Goal: Check status: Check status

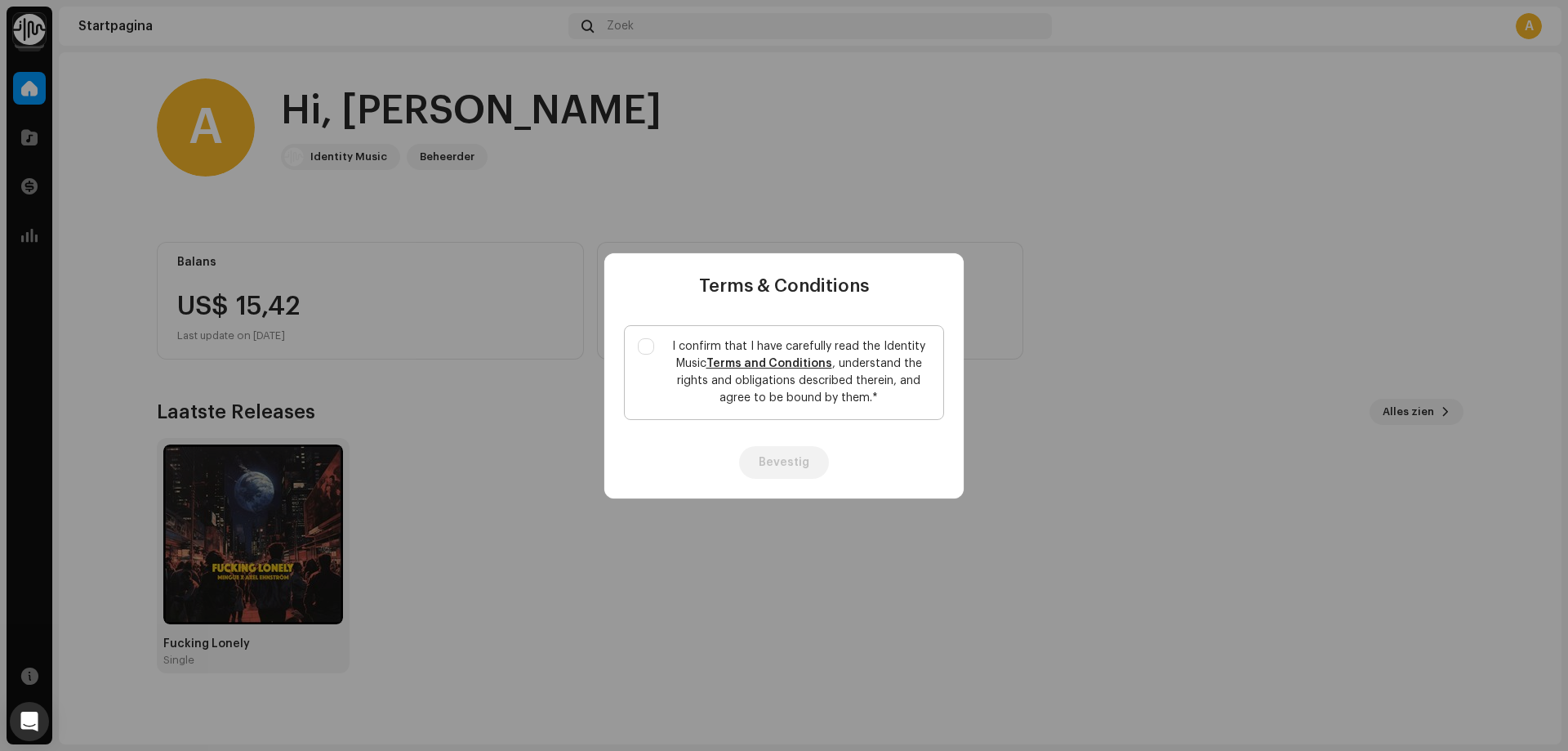
click at [657, 342] on label "I confirm that I have carefully read the Identity Music Terms and Conditions , …" at bounding box center [784, 372] width 321 height 95
click at [654, 342] on input "I confirm that I have carefully read the Identity Music Terms and Conditions , …" at bounding box center [645, 346] width 17 height 17
checkbox input "true"
click at [764, 463] on button "Bevestig" at bounding box center [784, 462] width 89 height 33
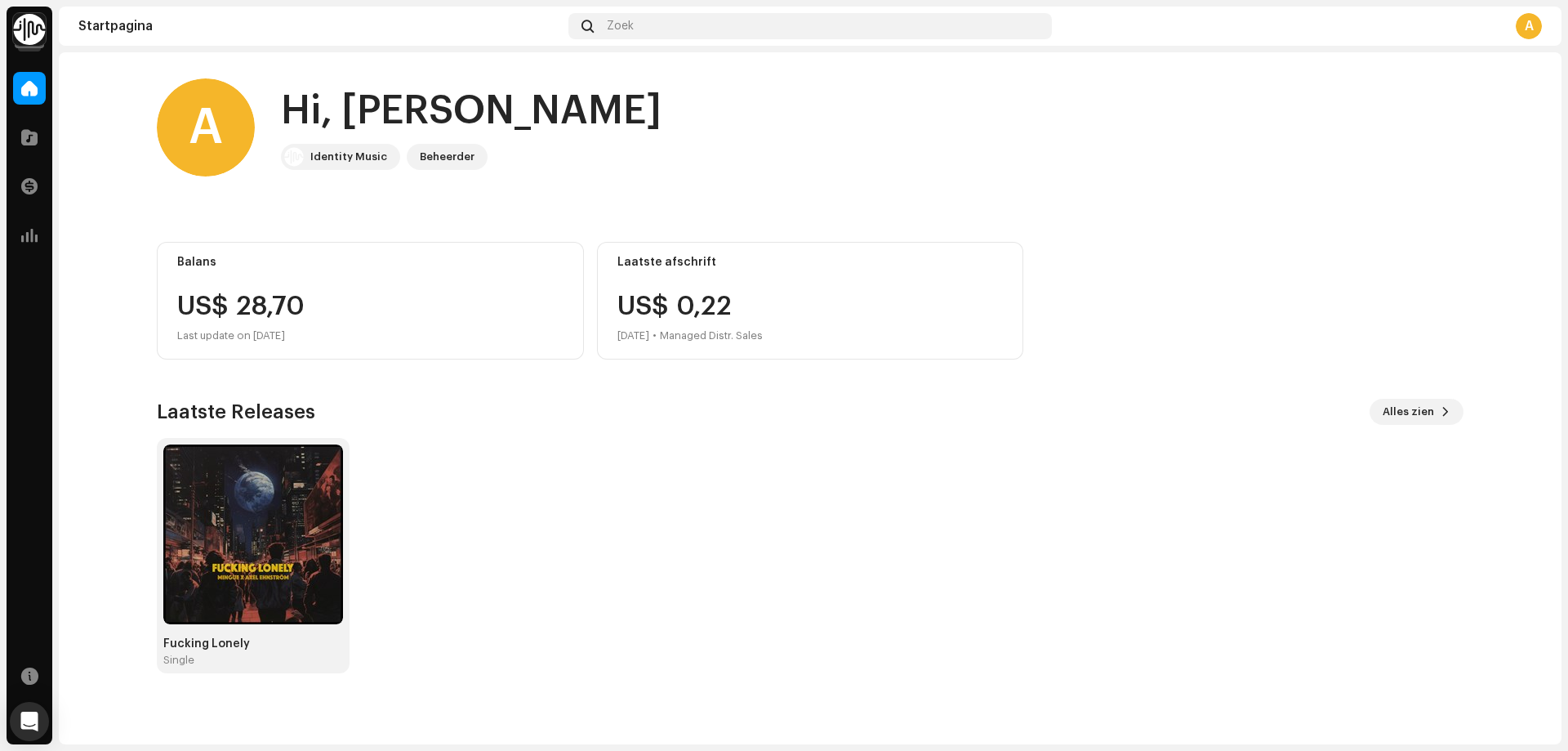
click at [1529, 35] on div "A" at bounding box center [1529, 26] width 26 height 26
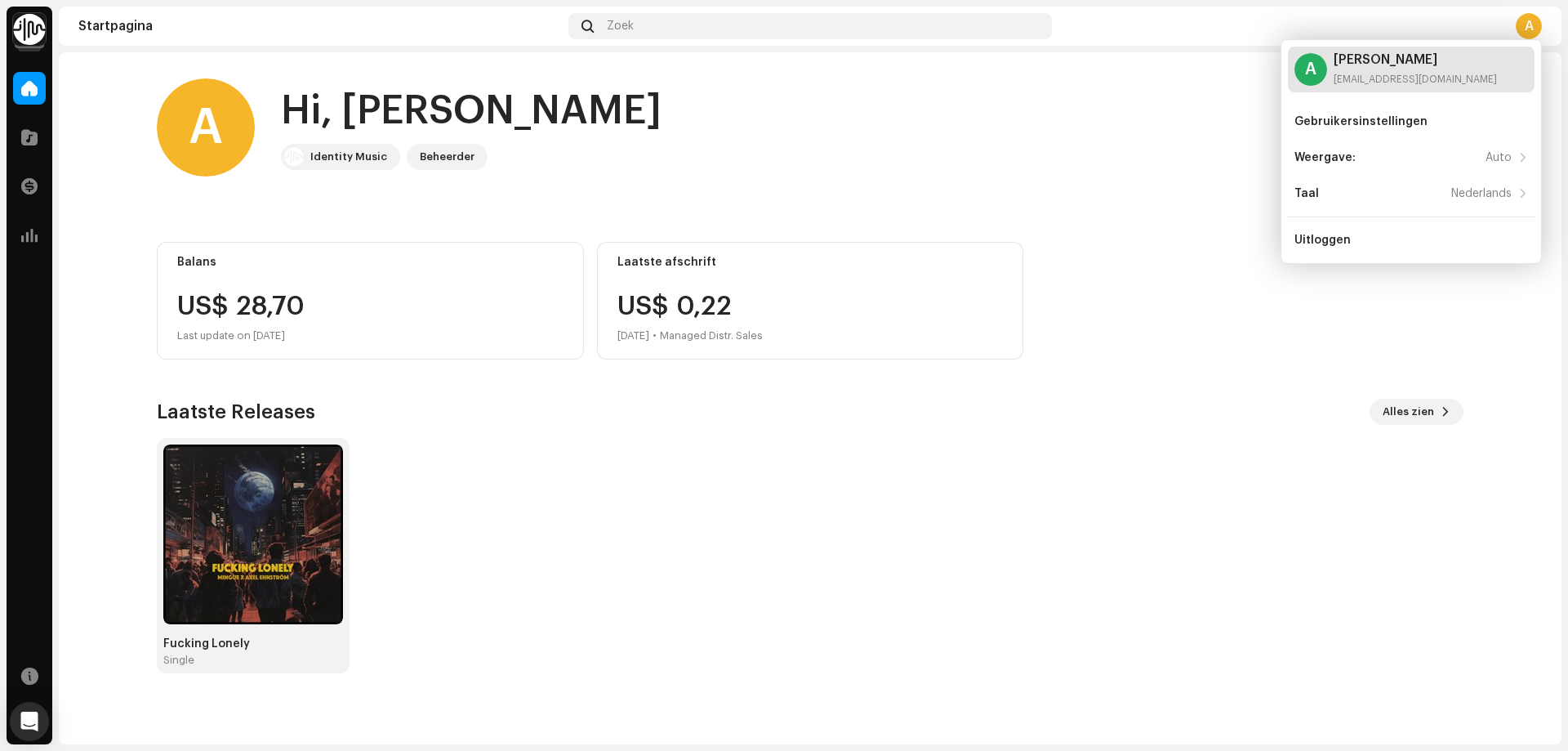
click at [1448, 63] on div "[PERSON_NAME] Ai [PERSON_NAME]" at bounding box center [1415, 59] width 163 height 13
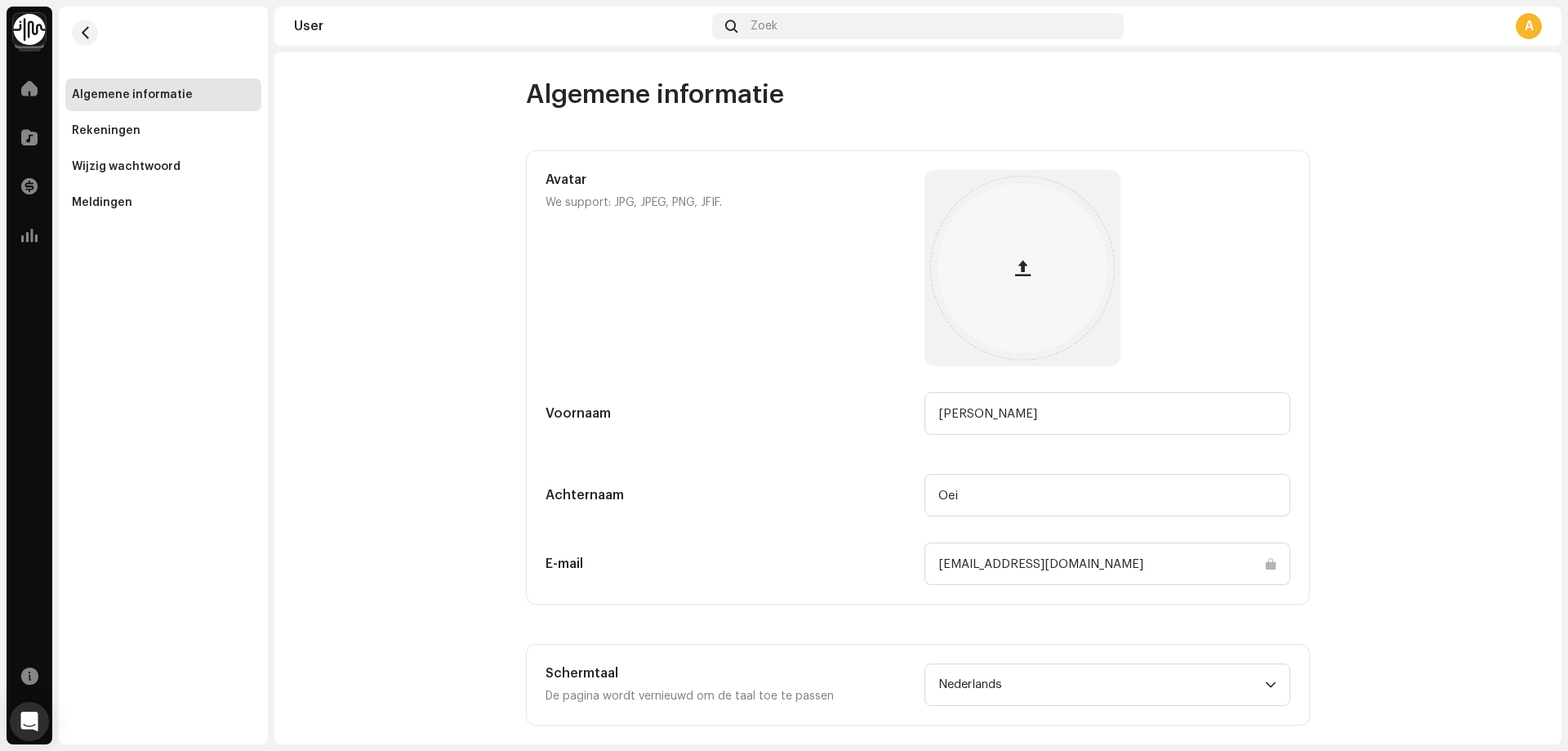
click at [30, 23] on img at bounding box center [30, 30] width 33 height 33
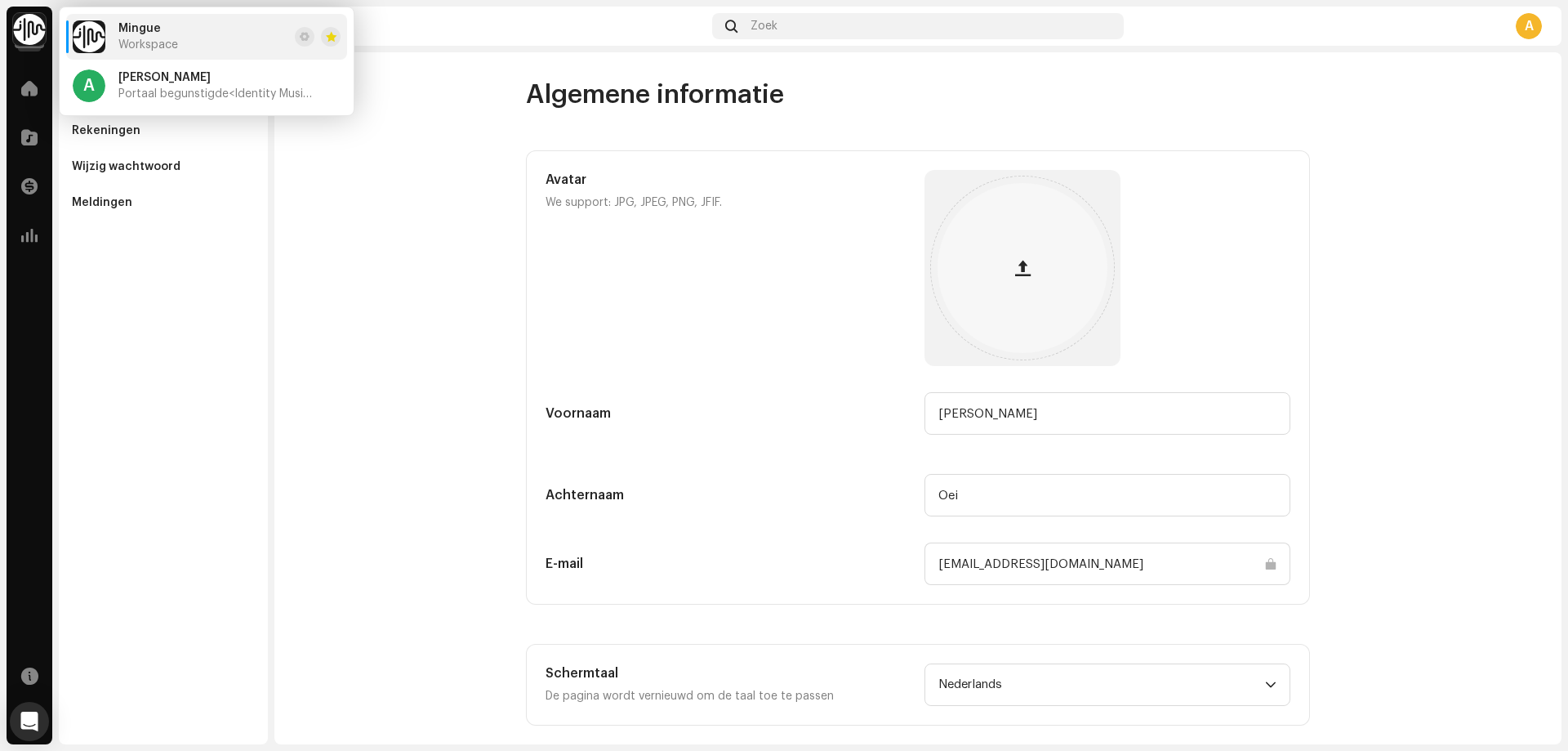
click at [173, 41] on span "Workspace" at bounding box center [148, 44] width 60 height 13
click at [157, 81] on span "[PERSON_NAME] Ai [PERSON_NAME]" at bounding box center [164, 77] width 92 height 13
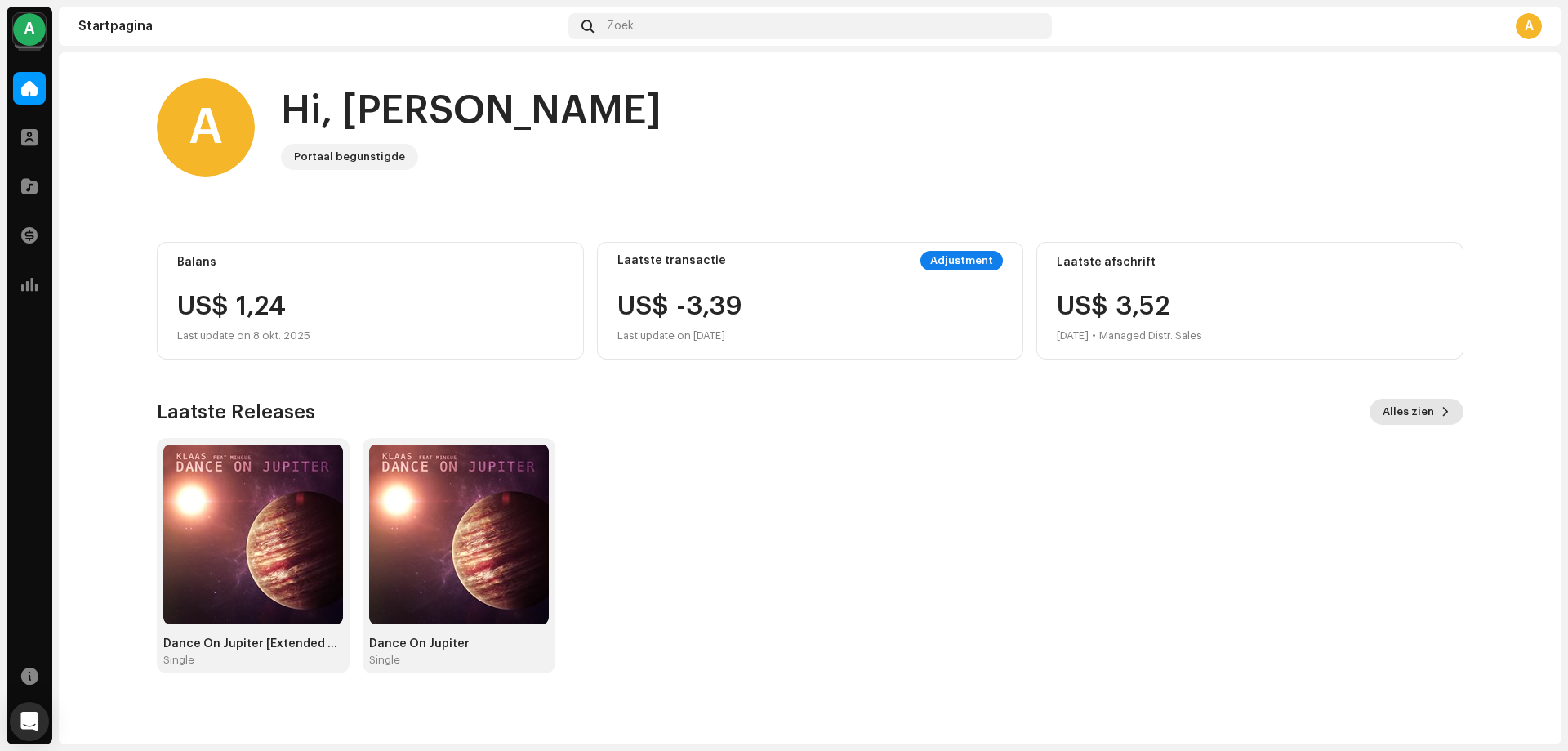
click at [1426, 402] on span "Alles zien" at bounding box center [1408, 412] width 51 height 33
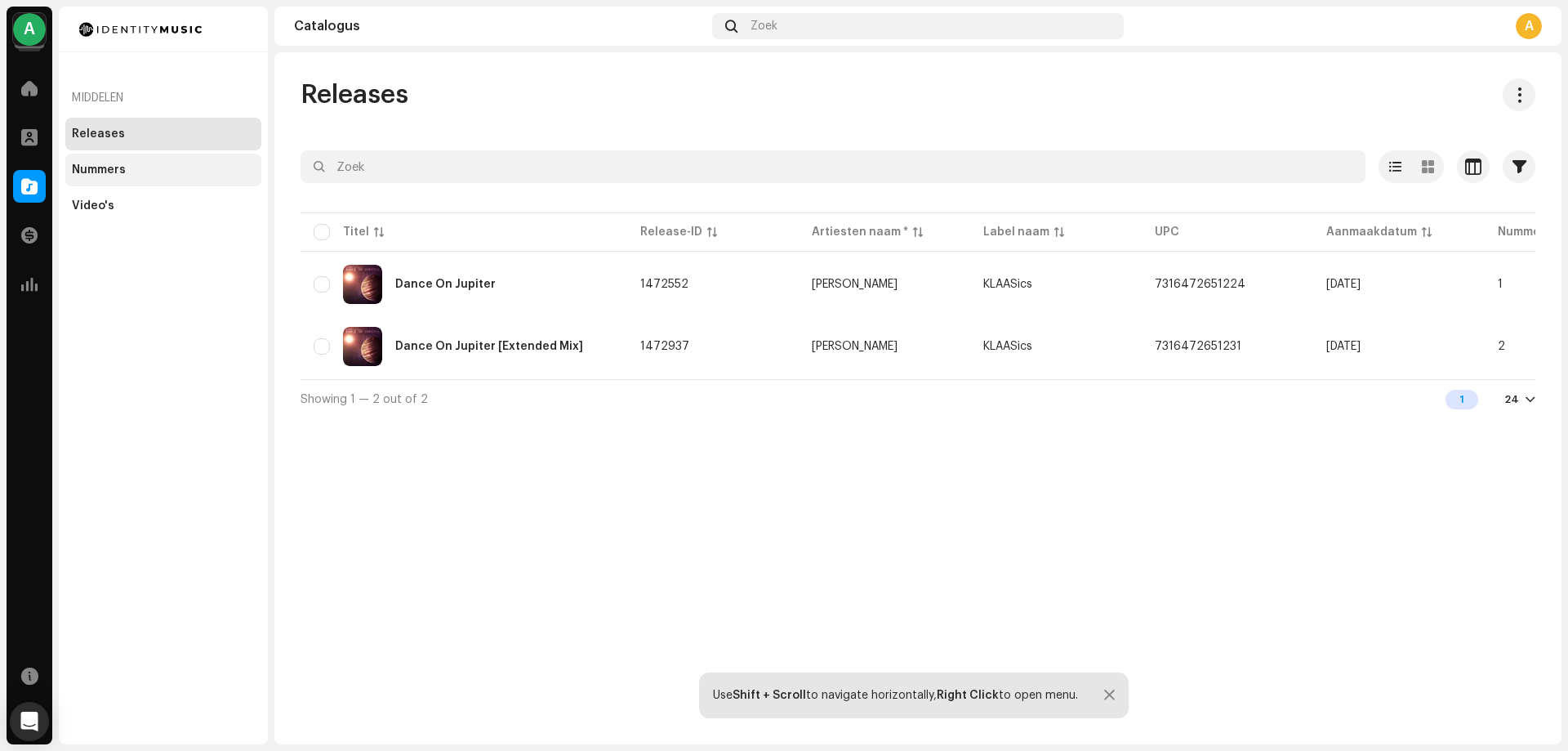
click at [176, 177] on div "Nummers" at bounding box center [163, 170] width 196 height 33
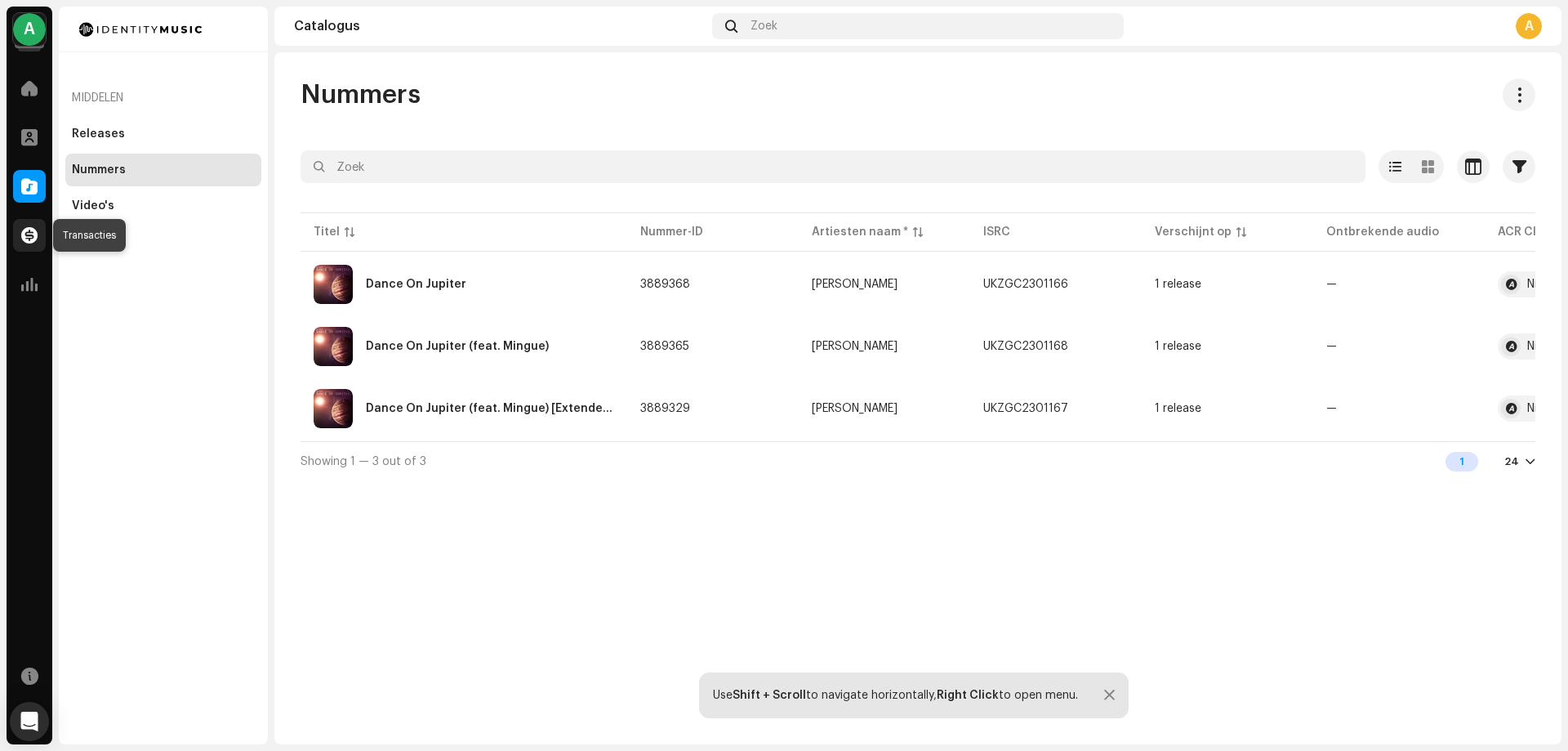
click at [29, 226] on div at bounding box center [30, 236] width 33 height 33
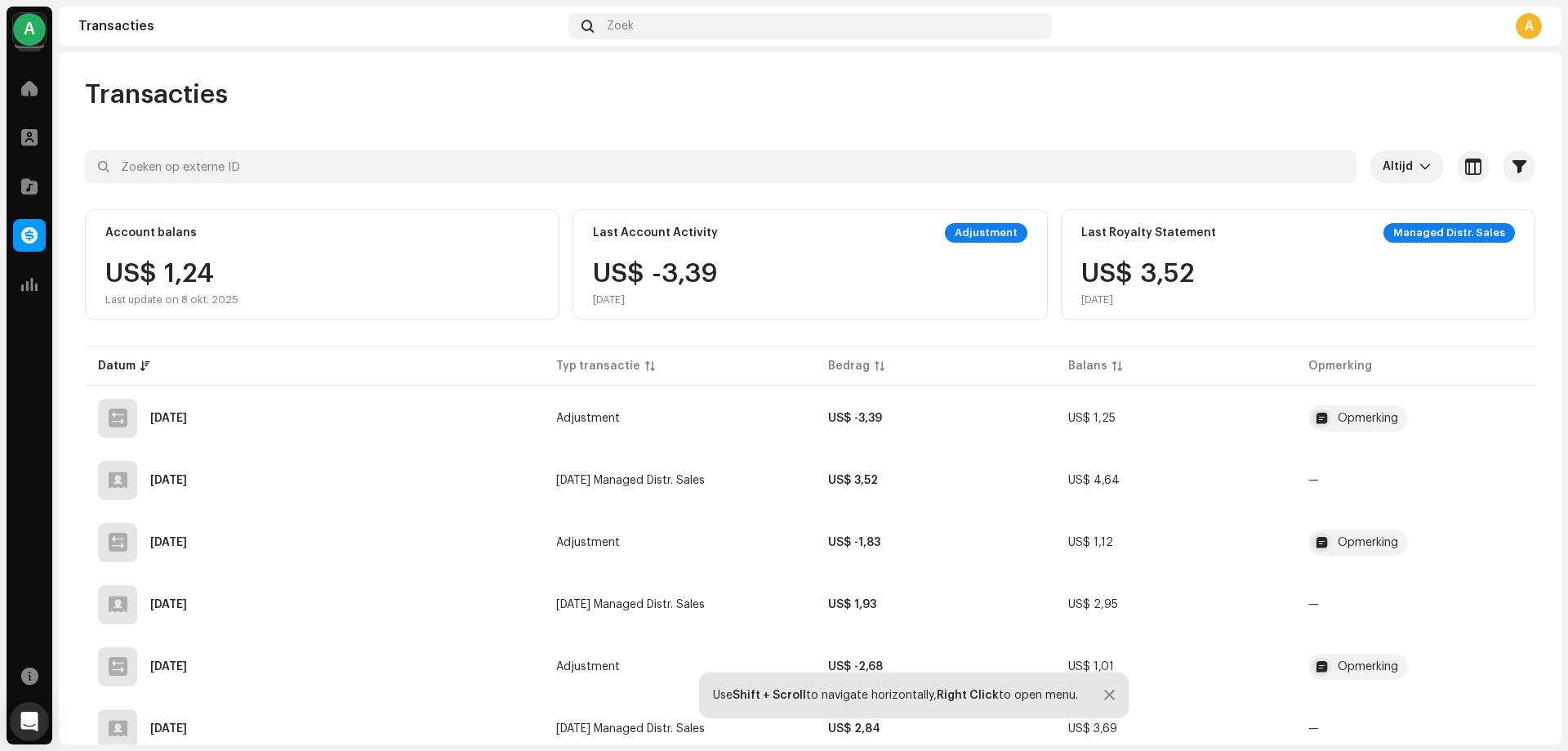
click at [801, 248] on div "Last Account Activity Adjustment US$ -3,39 [DATE]" at bounding box center [810, 265] width 474 height 111
click at [683, 233] on div "Last Account Activity" at bounding box center [655, 232] width 125 height 13
click at [686, 261] on div "US$ -3,39 [DATE]" at bounding box center [655, 283] width 125 height 46
click at [974, 237] on div "Adjustment" at bounding box center [986, 233] width 83 height 20
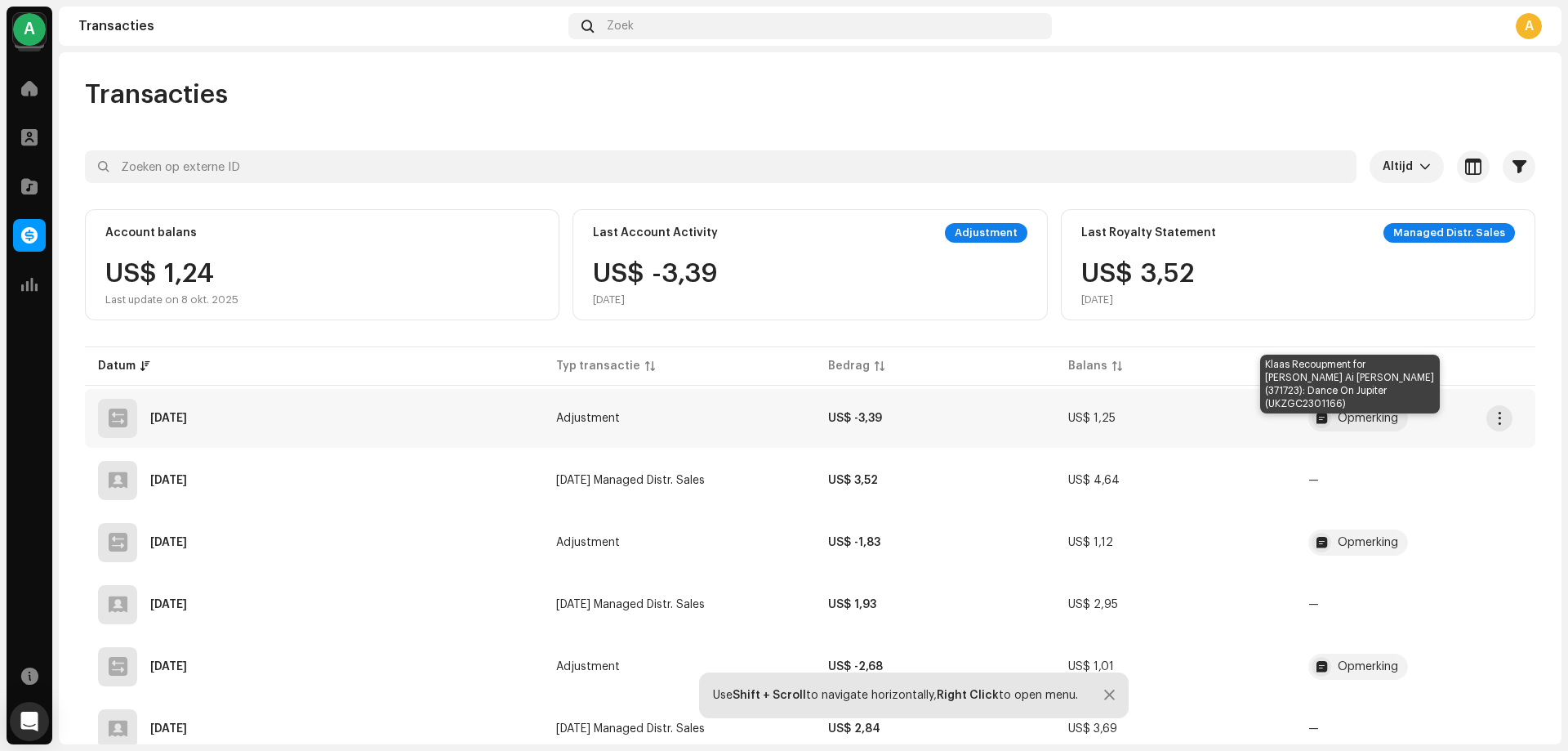
click at [1352, 422] on div "Opmerking" at bounding box center [1368, 418] width 61 height 11
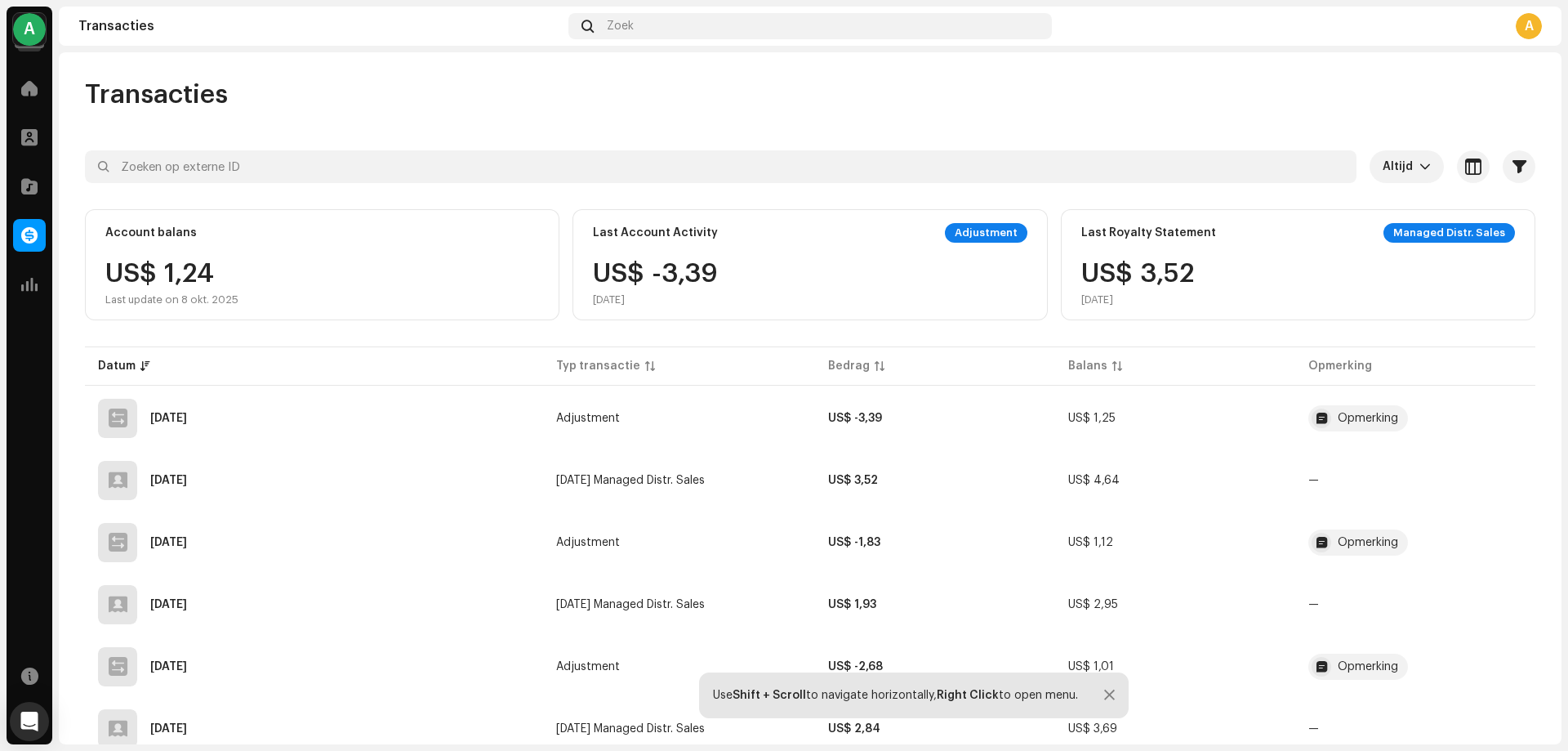
click at [1172, 362] on div "Transactiegegevens Typ transactie Adjustment Bedrag van binnenkomst US$ -3,39 I…" at bounding box center [784, 376] width 1568 height 751
click at [1496, 419] on span "button" at bounding box center [1499, 418] width 12 height 13
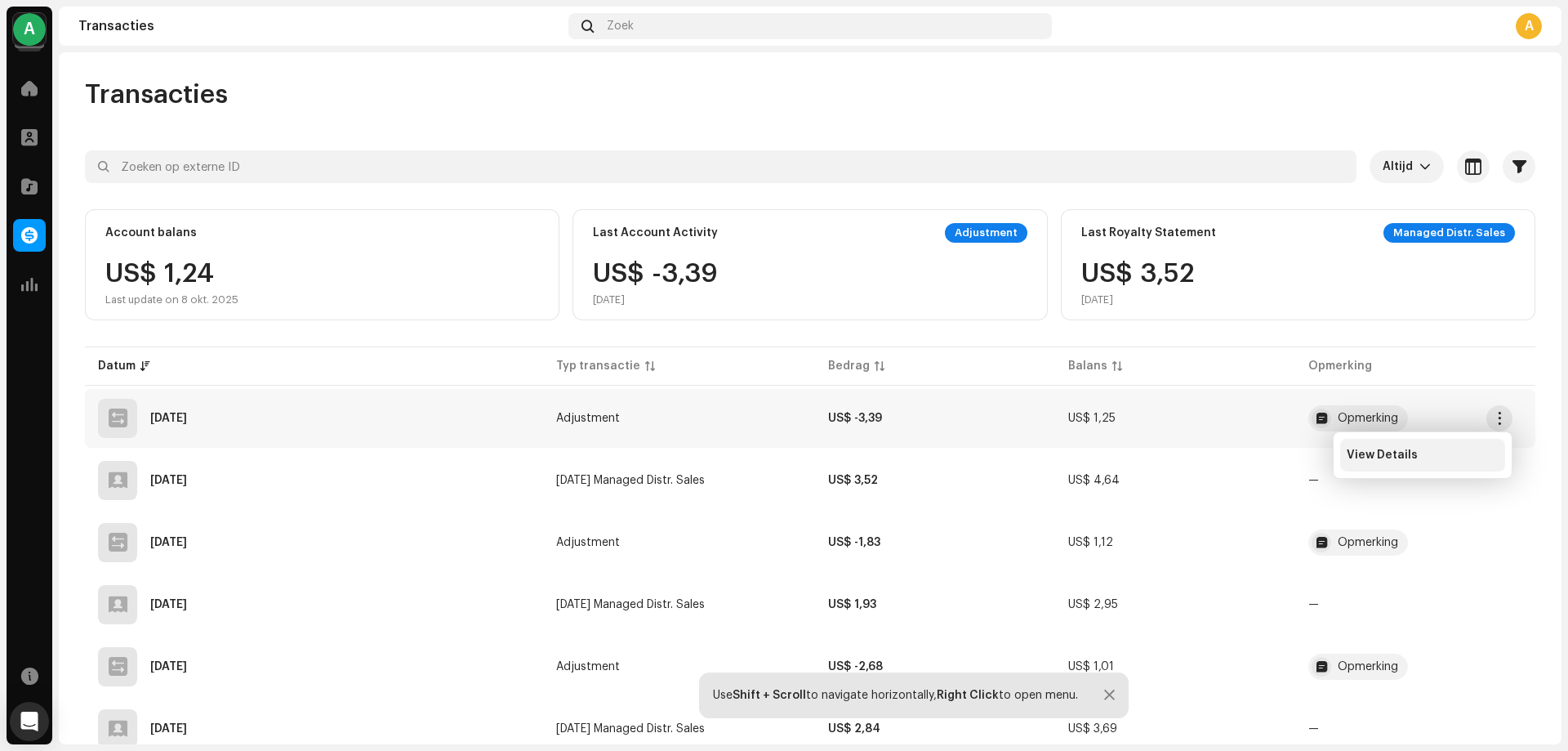
click at [1422, 458] on div "View Details" at bounding box center [1422, 455] width 152 height 13
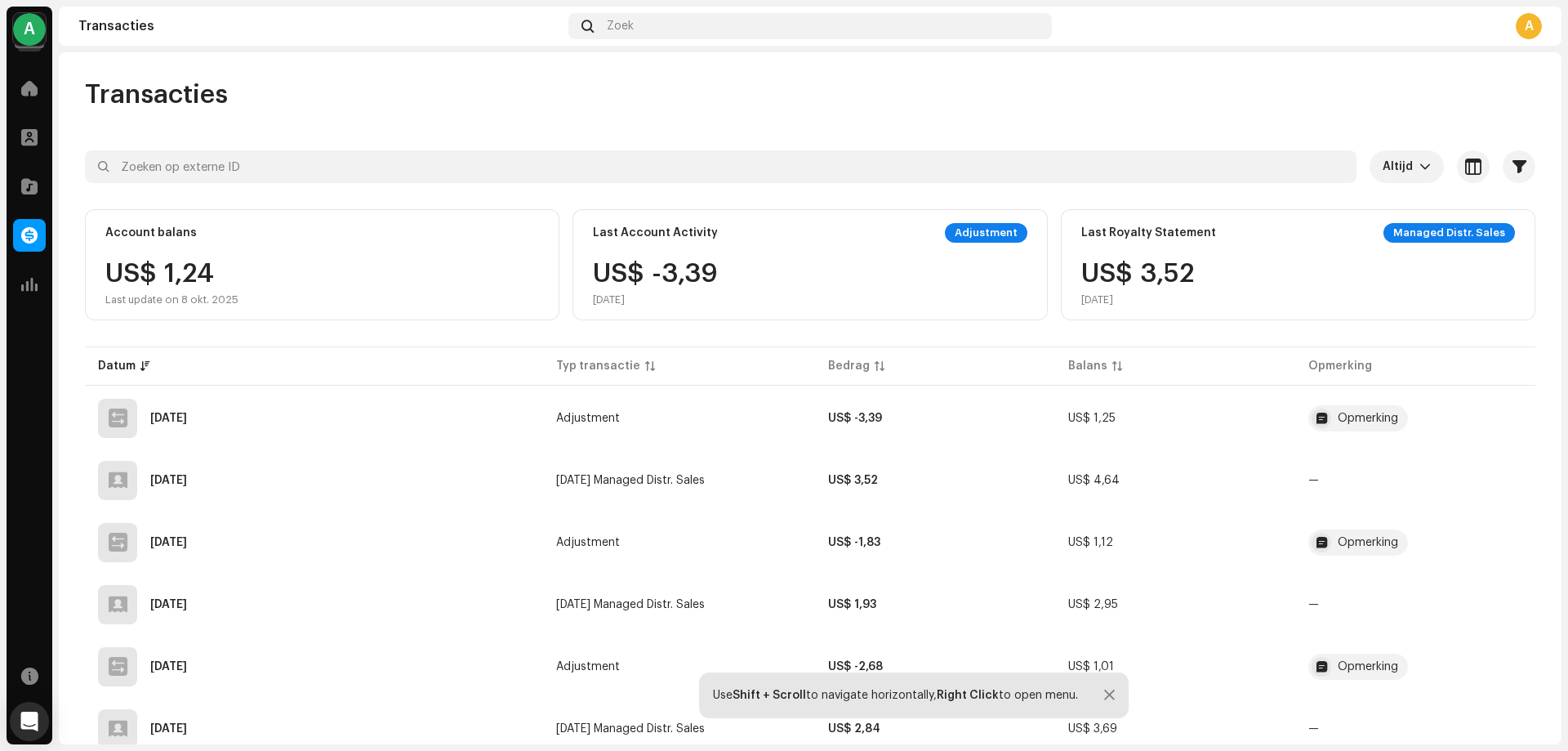
click at [1074, 333] on div "Transactiegegevens Typ transactie Adjustment Bedrag van binnenkomst US$ -3,39 I…" at bounding box center [784, 376] width 1568 height 751
click at [1512, 170] on span "button" at bounding box center [1519, 166] width 14 height 13
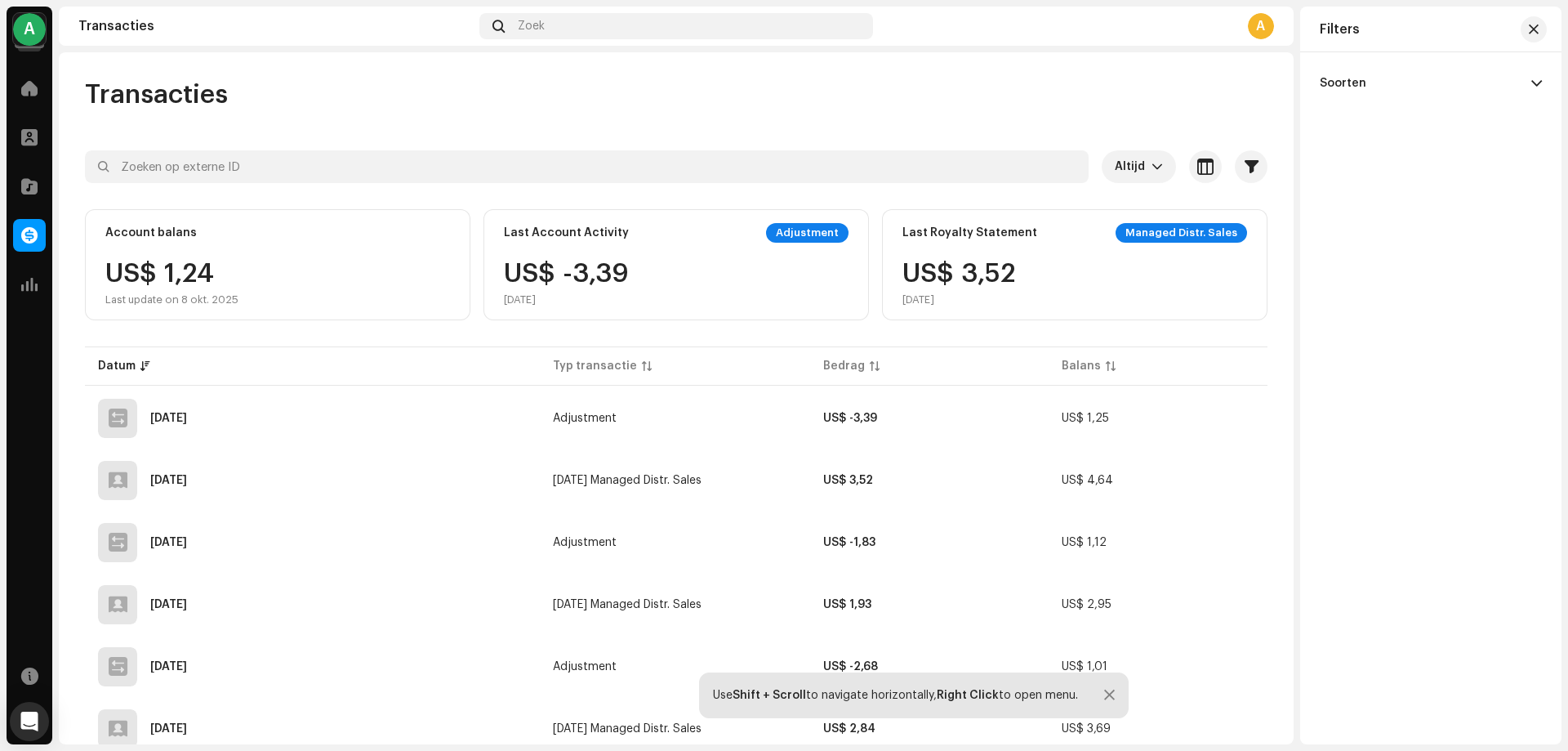
click at [1388, 80] on p-accordion-header "Soorten" at bounding box center [1431, 83] width 222 height 36
click at [1379, 256] on div "Aanpassingen" at bounding box center [1431, 263] width 222 height 30
checkbox input "true"
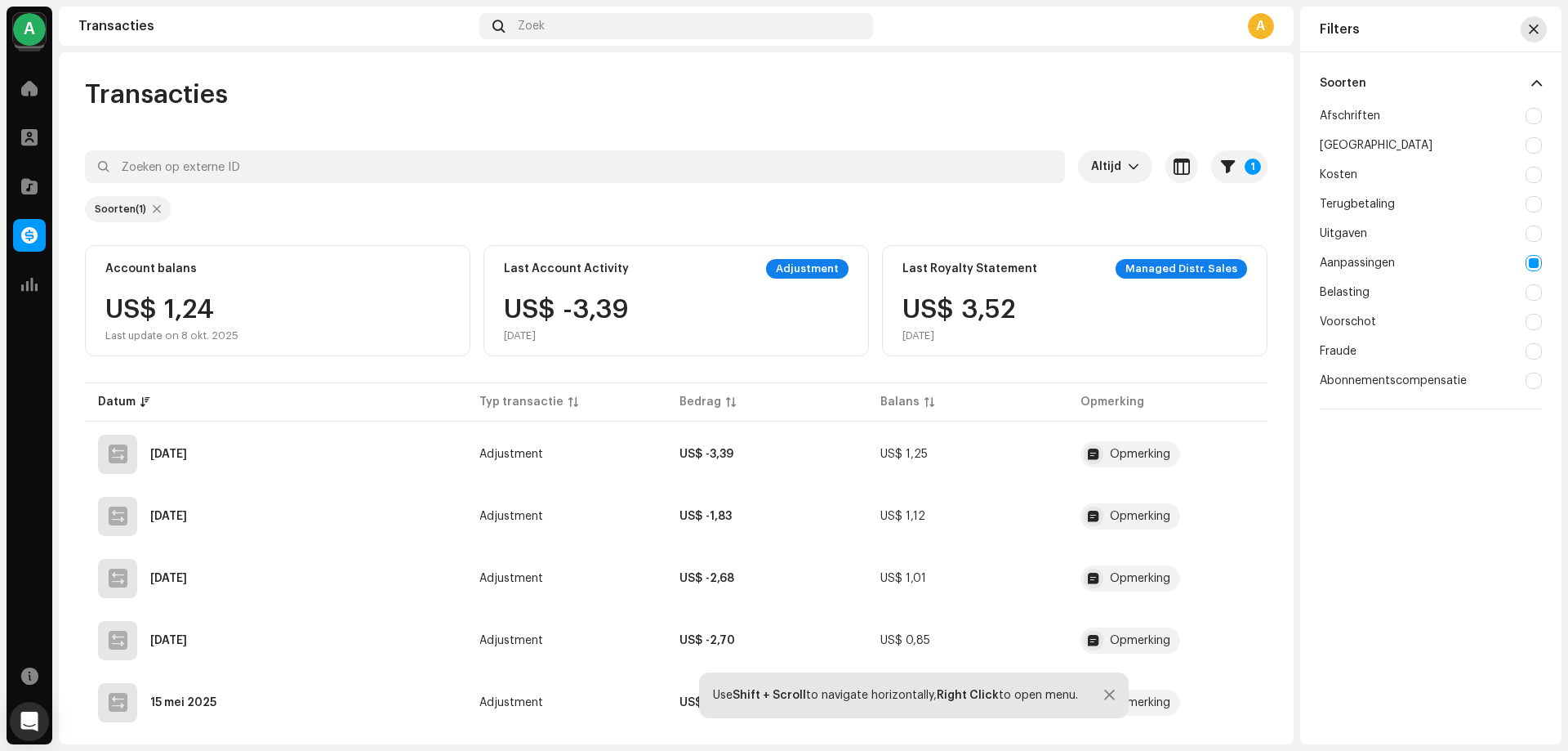
click at [1536, 28] on span "button" at bounding box center [1533, 29] width 10 height 13
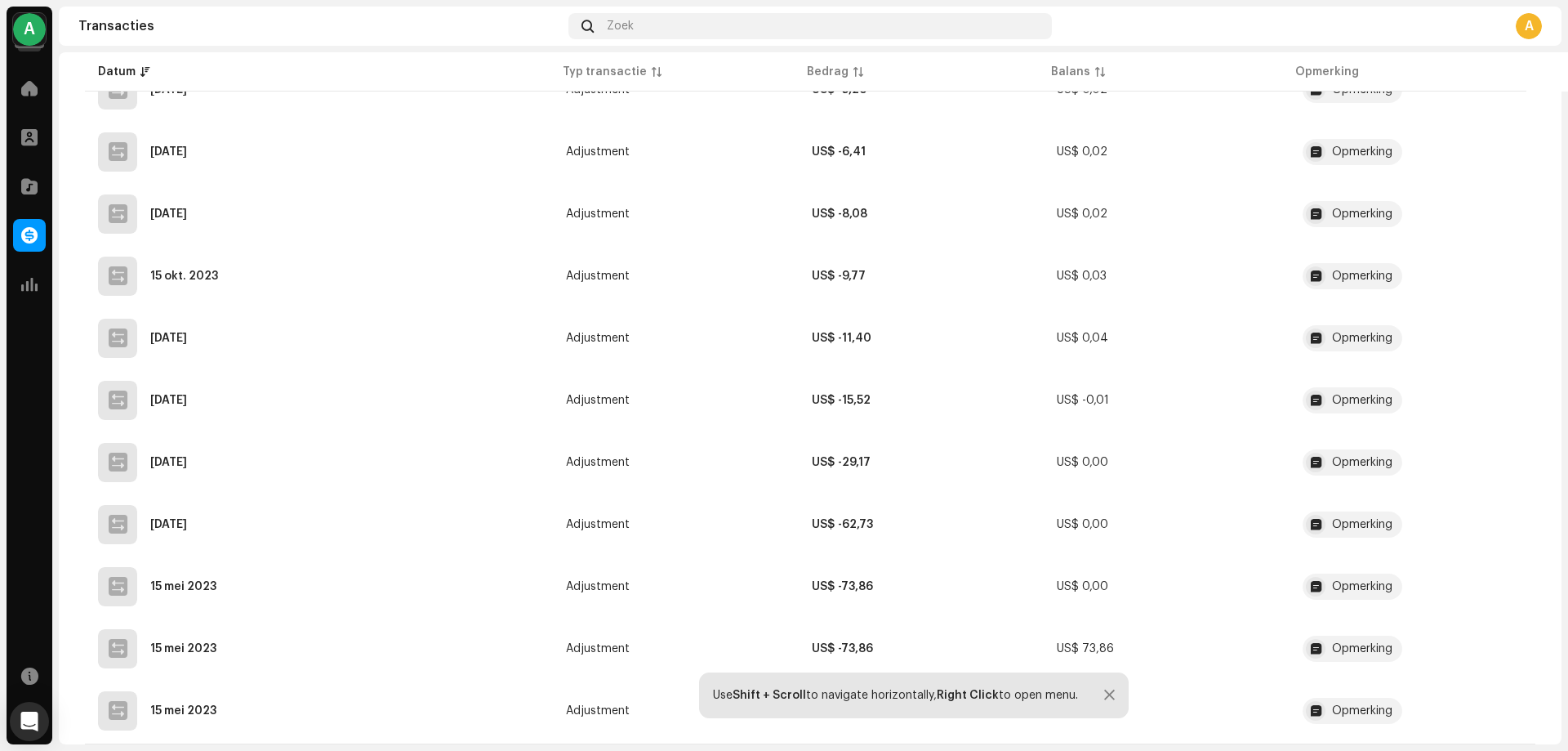
scroll to position [1711, 0]
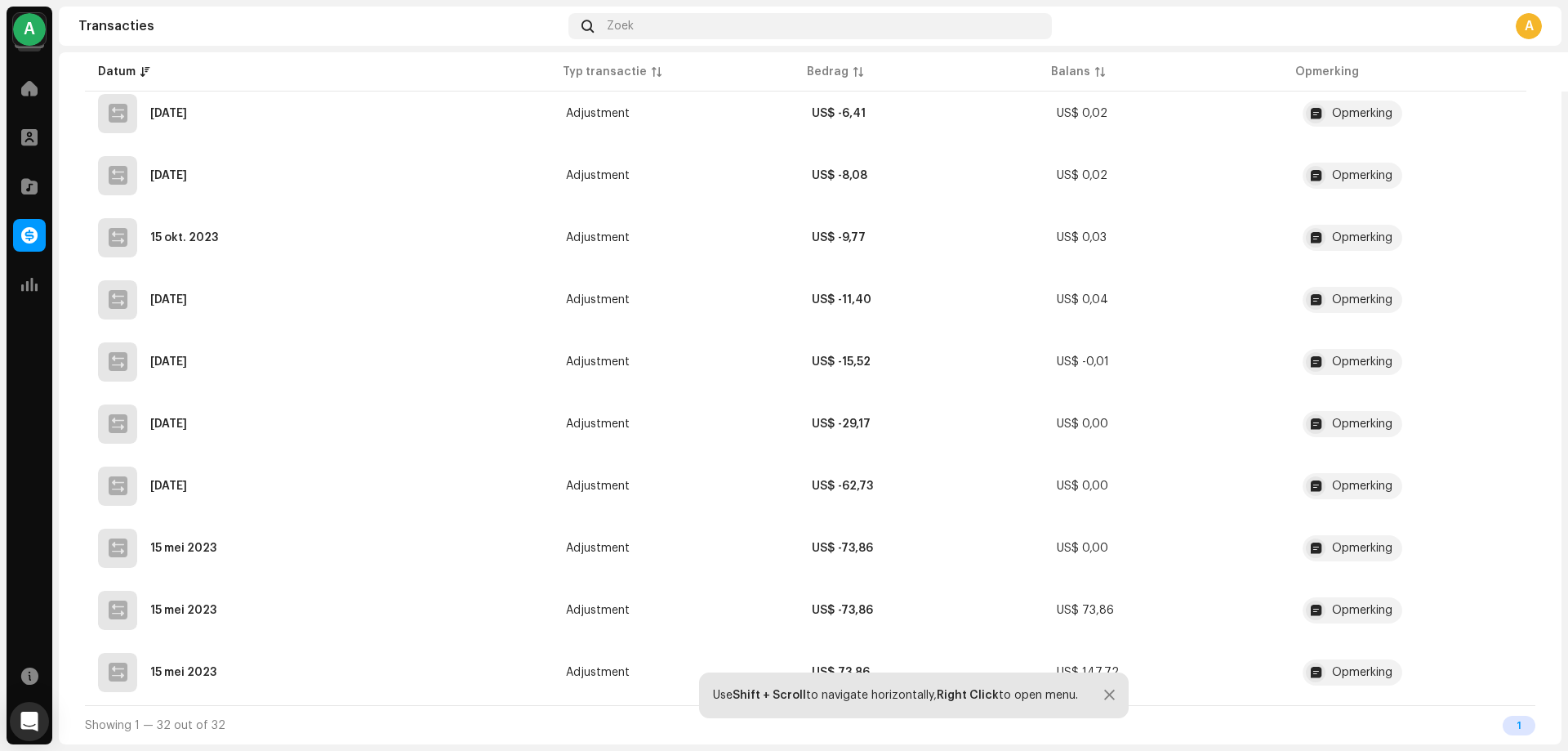
click at [1110, 695] on div at bounding box center [1109, 695] width 10 height 13
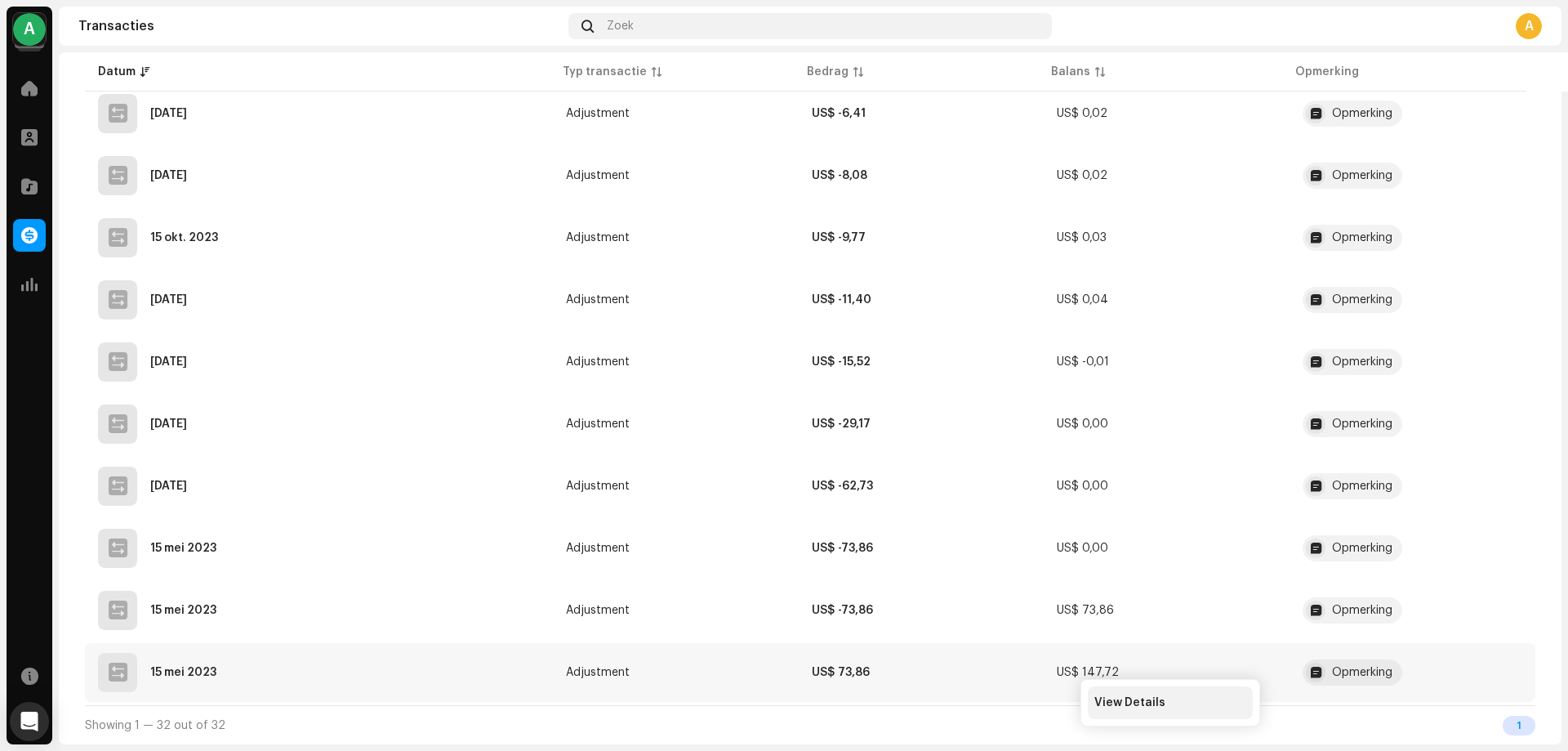
click at [1121, 704] on span "View Details" at bounding box center [1130, 702] width 71 height 13
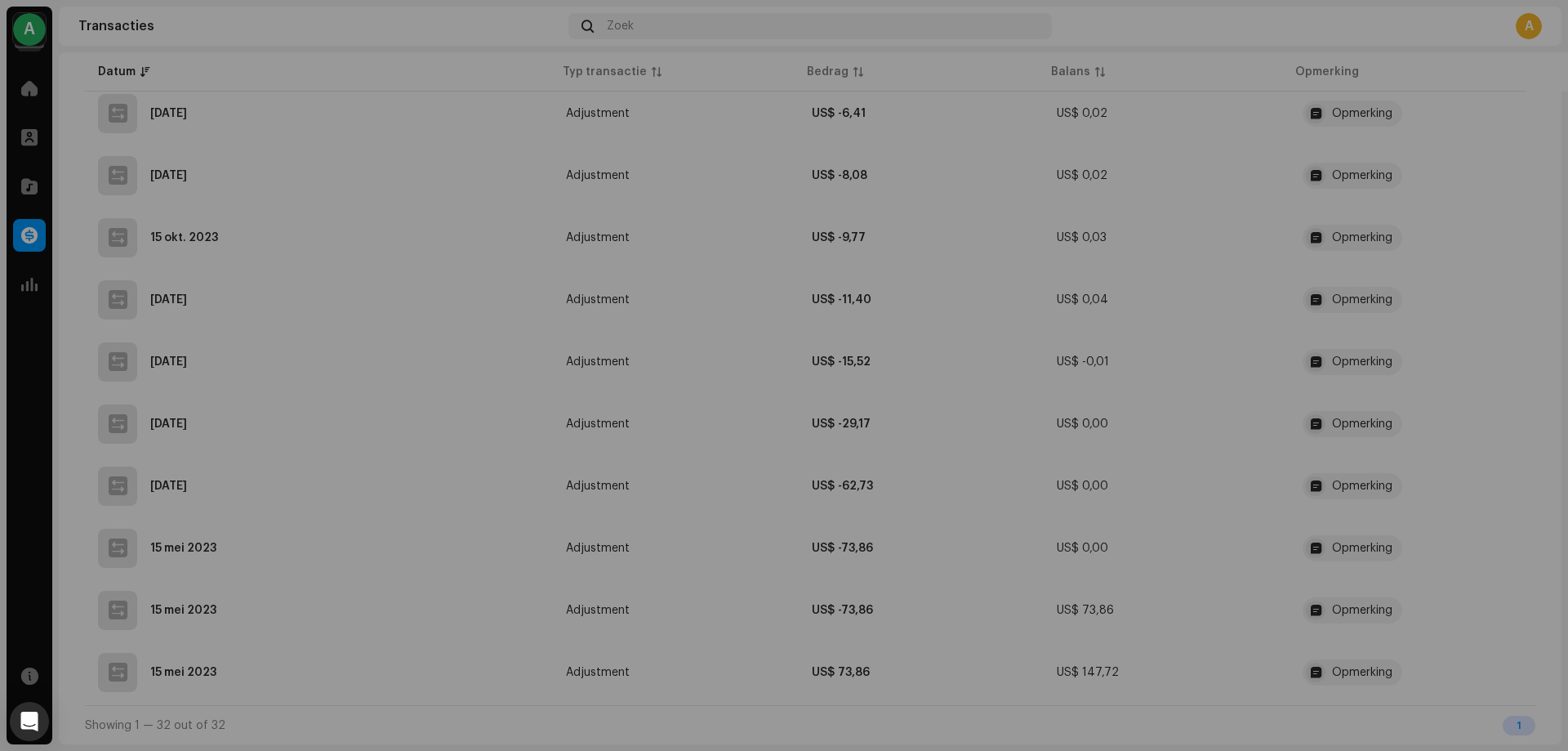
click at [1458, 309] on div "Transactiegegevens Typ transactie Adjustment Bedrag van binnenkomst US$ 73,86 I…" at bounding box center [784, 376] width 1568 height 751
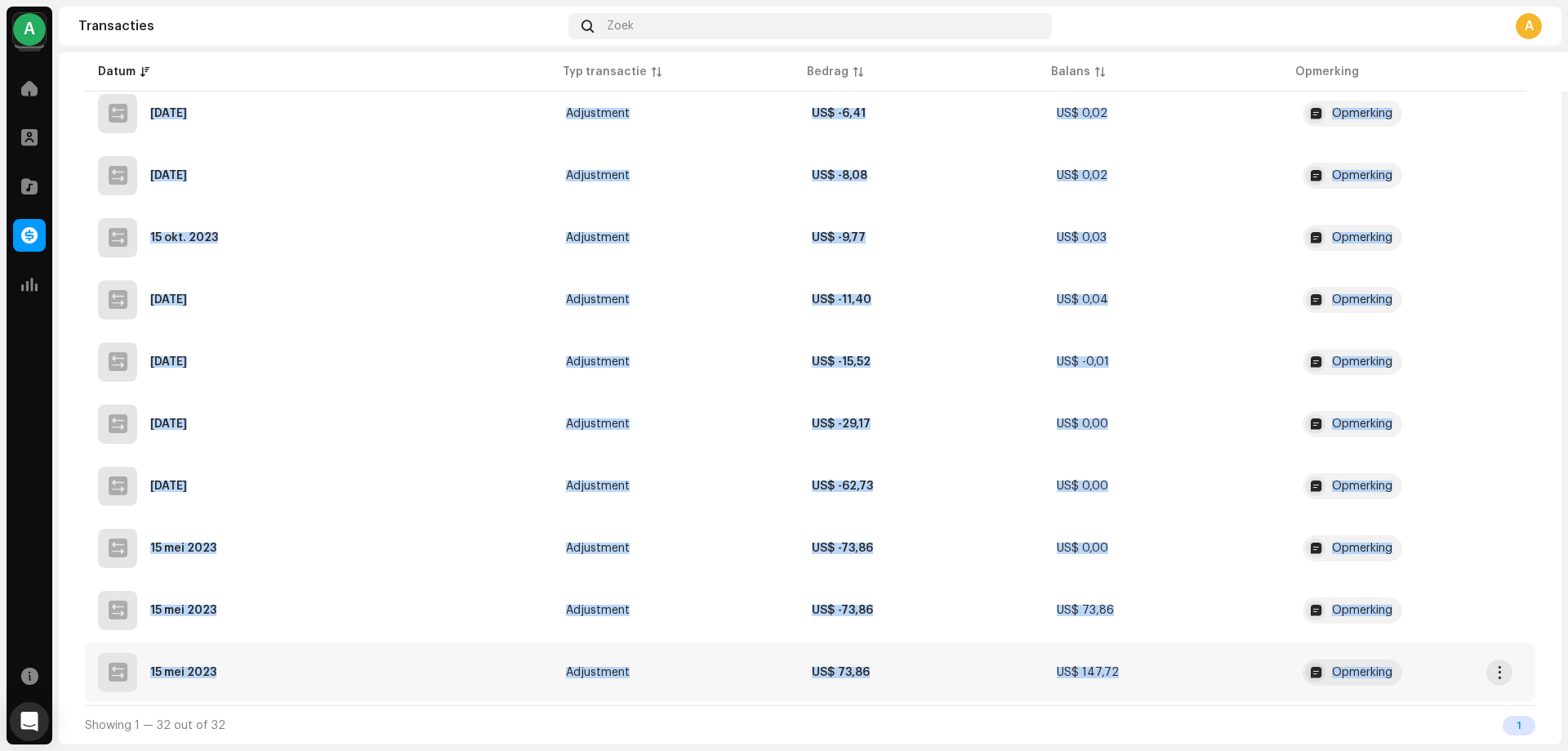
drag, startPoint x: 86, startPoint y: 374, endPoint x: 1407, endPoint y: 675, distance: 1354.9
copy table "Lorem Ips dolorsitam Consec Adipis Elitseddo 12 eiu. 2475 Temporinci UT$ -4,81 …"
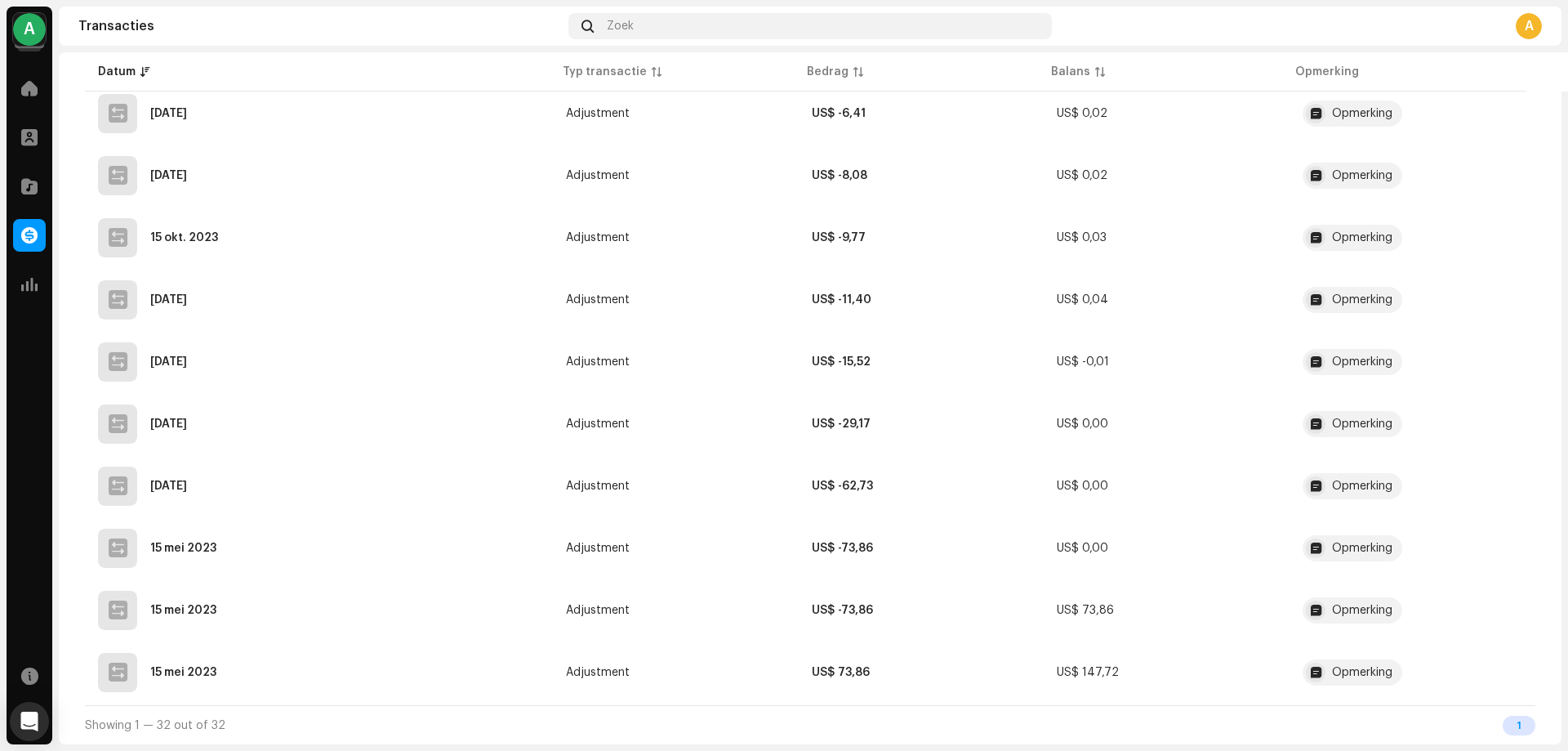
click at [944, 719] on div "Showing 1 — 32 out of 32 1" at bounding box center [810, 724] width 1451 height 39
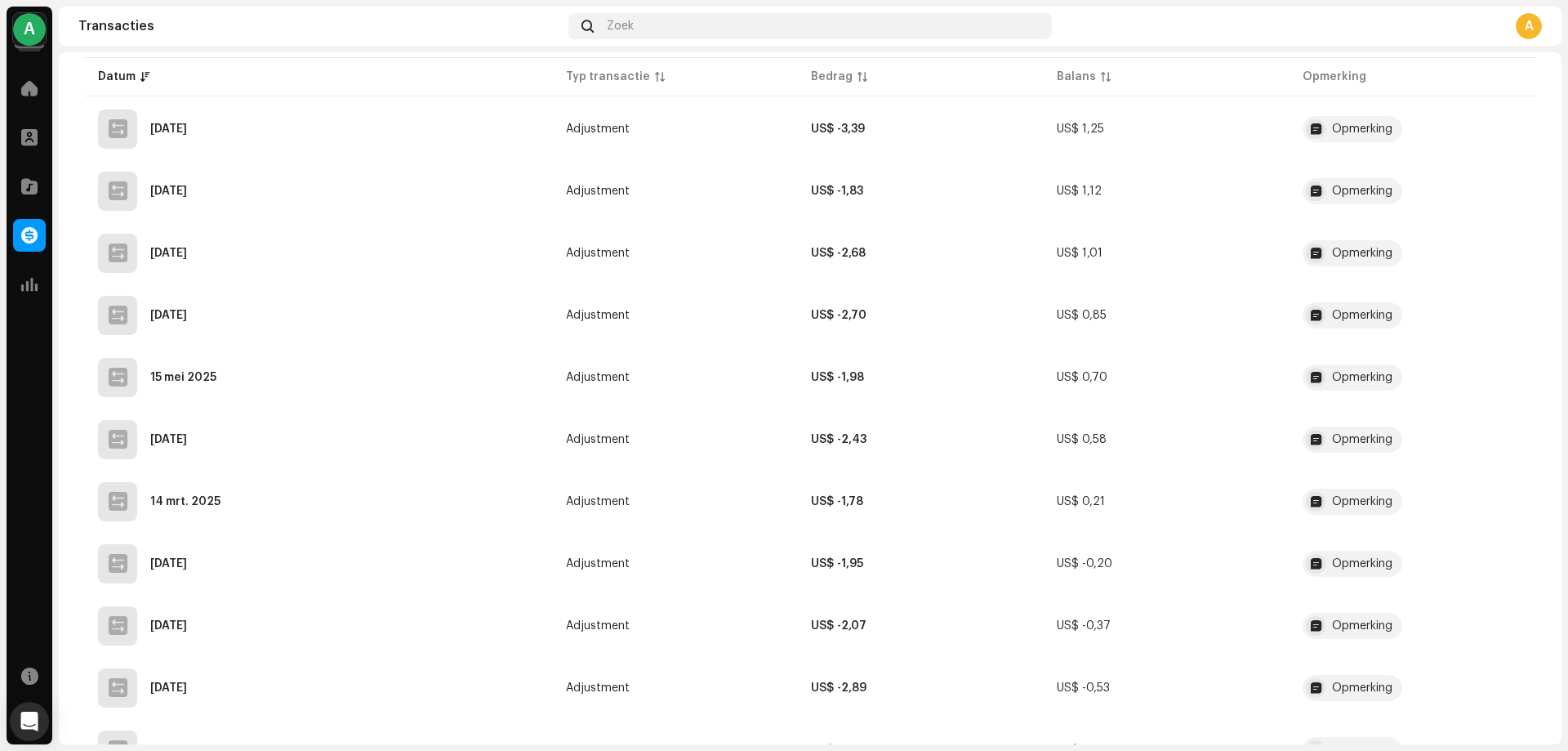
scroll to position [0, 0]
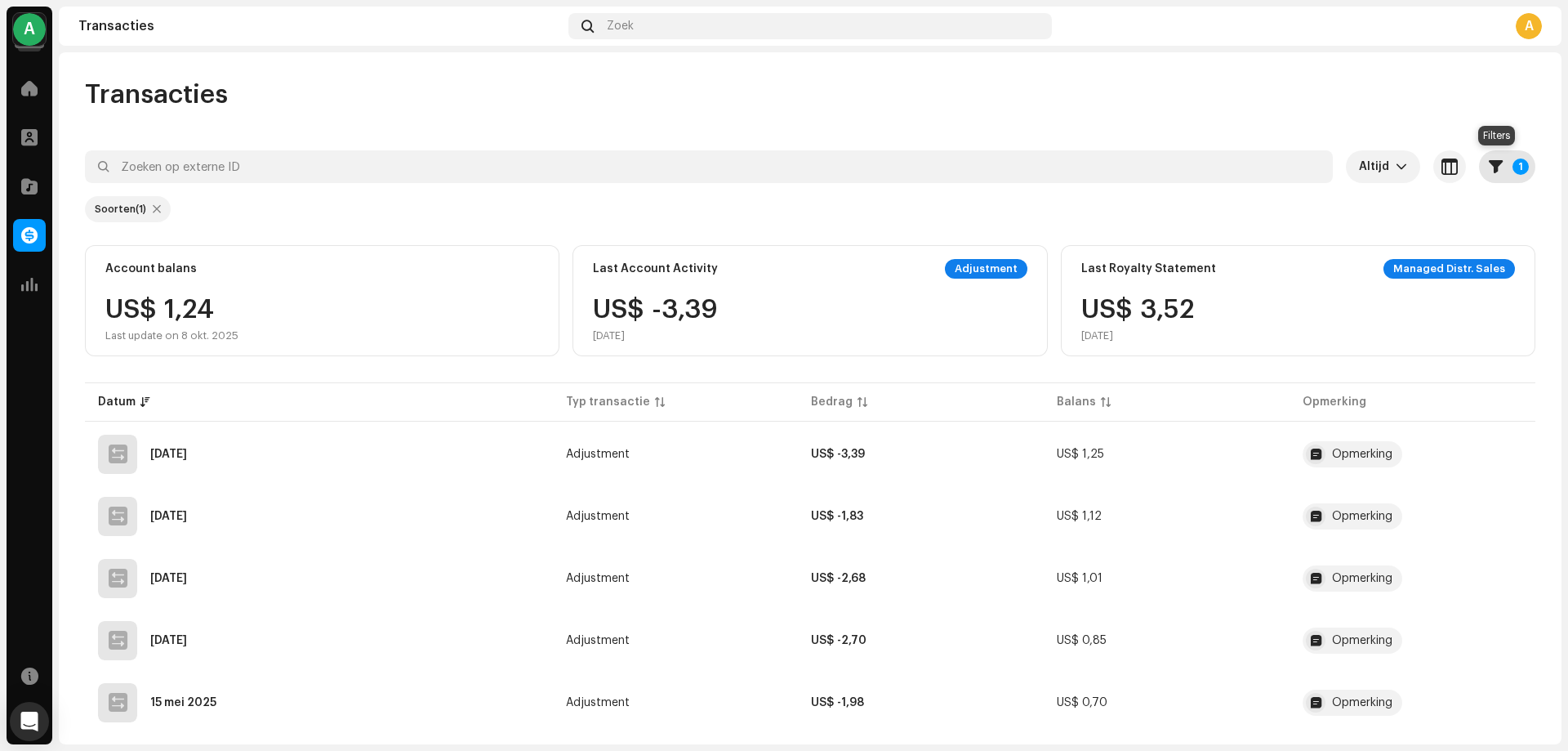
click at [1512, 169] on p-badge "1" at bounding box center [1520, 166] width 17 height 17
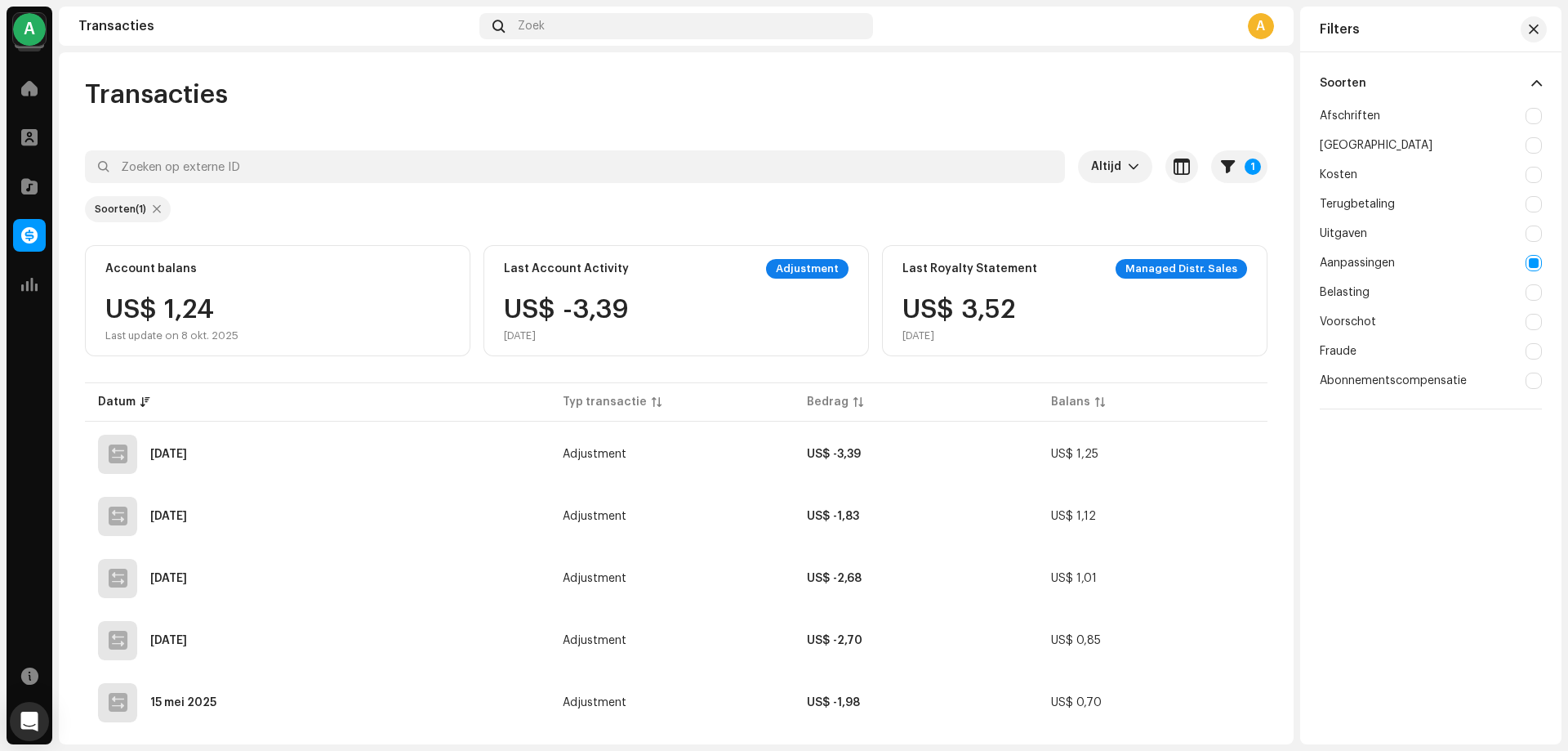
click at [1536, 122] on div at bounding box center [1533, 116] width 17 height 17
checkbox input "true"
click at [1538, 267] on div at bounding box center [1533, 263] width 17 height 17
checkbox input "false"
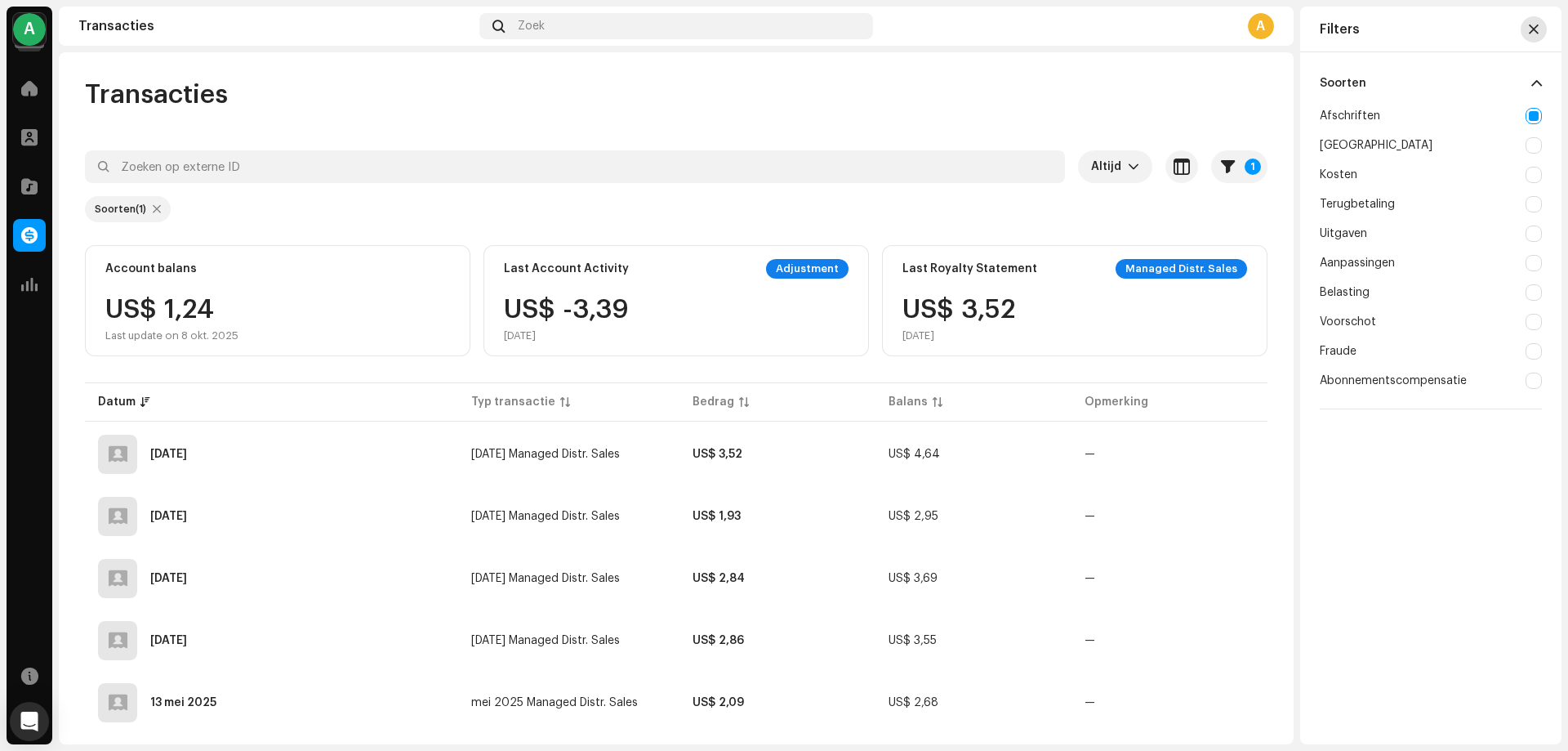
click at [1529, 30] on span "button" at bounding box center [1533, 29] width 10 height 13
